Goal: Book appointment/travel/reservation

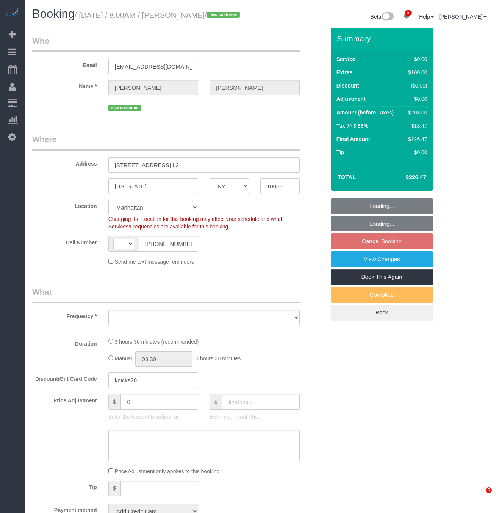
select select "NY"
select select "string:stripe-pm_1RwSZ34VGloSiKo7lxjxQ5IQ"
select select "string:[GEOGRAPHIC_DATA]"
select select "object:812"
select select "spot1"
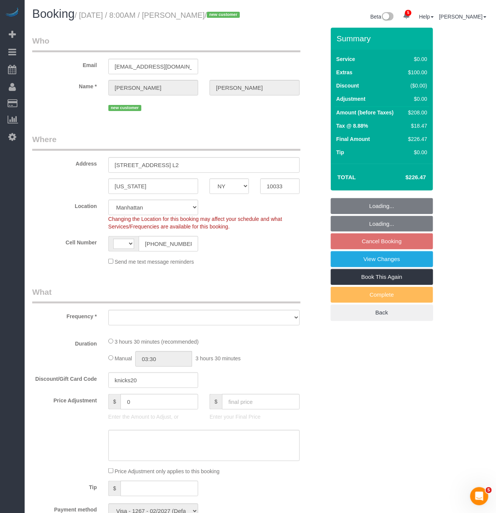
select select "number:58"
select select "number:73"
select select "number:15"
select select "number:5"
select select "1"
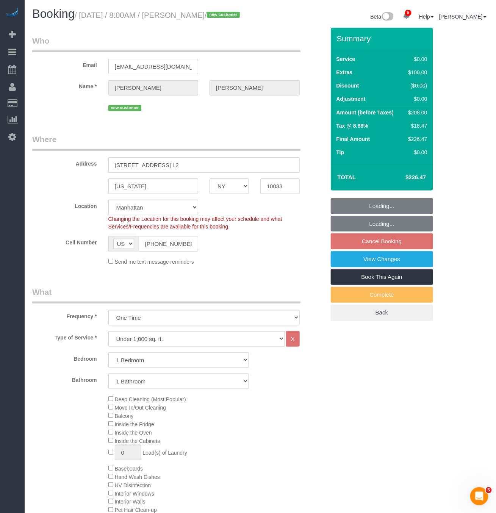
select select "object:1317"
select select "1"
